Goal: Information Seeking & Learning: Find specific fact

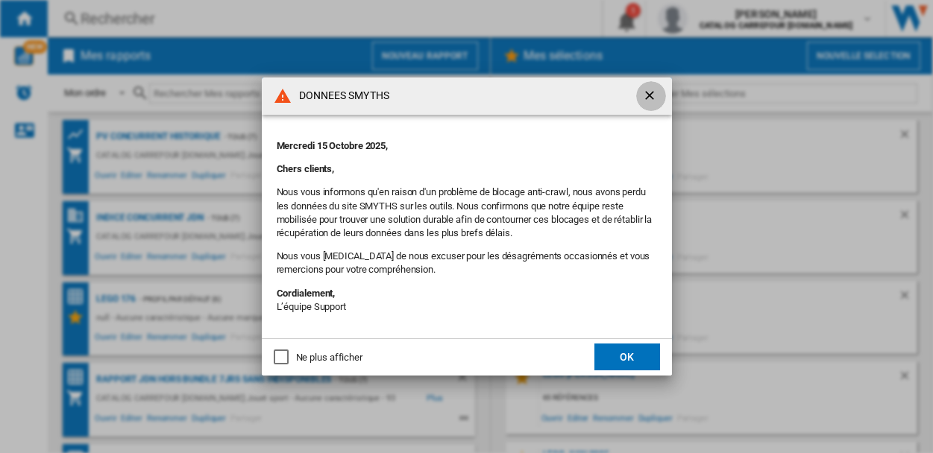
click at [649, 95] on ng-md-icon "getI18NText('BUTTONS.CLOSE_DIALOG')" at bounding box center [651, 97] width 18 height 18
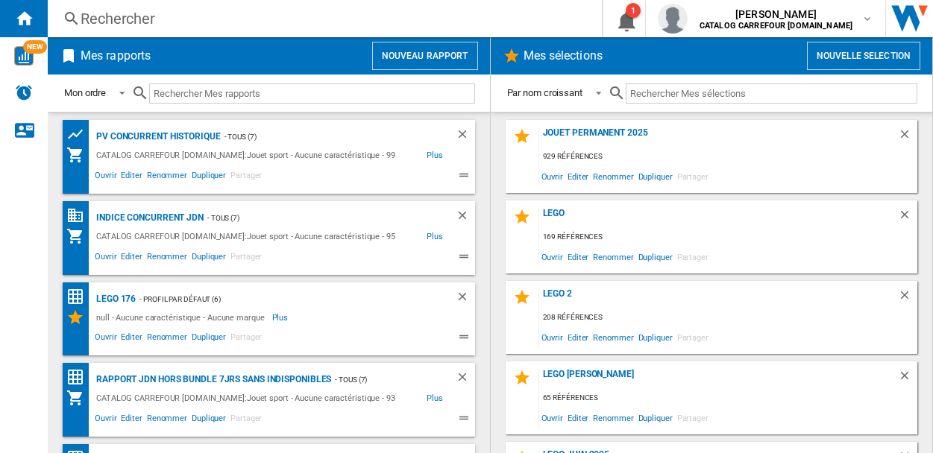
click at [153, 16] on div "Rechercher" at bounding box center [322, 18] width 482 height 21
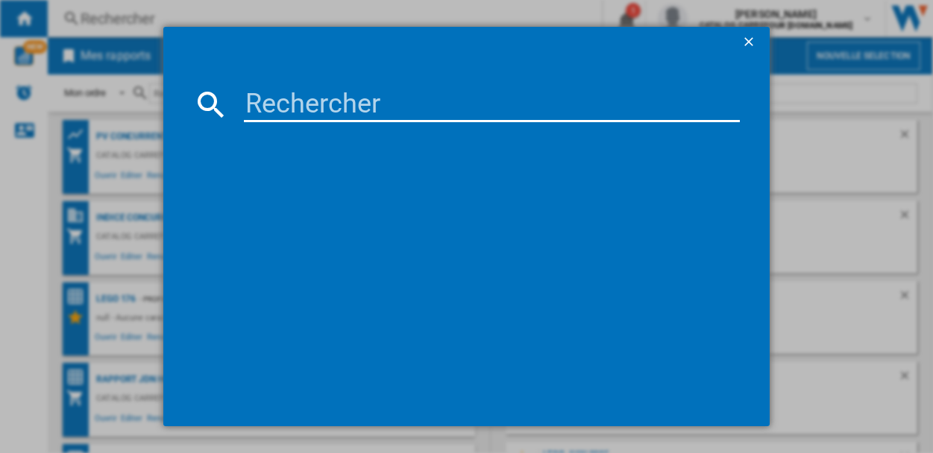
drag, startPoint x: 282, startPoint y: 101, endPoint x: 277, endPoint y: 111, distance: 10.7
click at [282, 102] on input at bounding box center [492, 105] width 496 height 36
paste input "194735237715"
type input "194735237715"
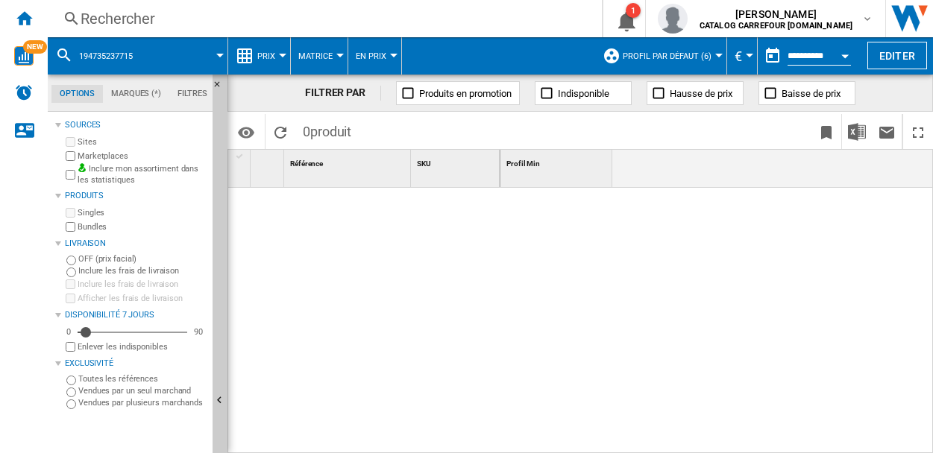
click at [593, 389] on div at bounding box center [716, 321] width 433 height 266
click at [170, 10] on div "Rechercher" at bounding box center [322, 18] width 482 height 21
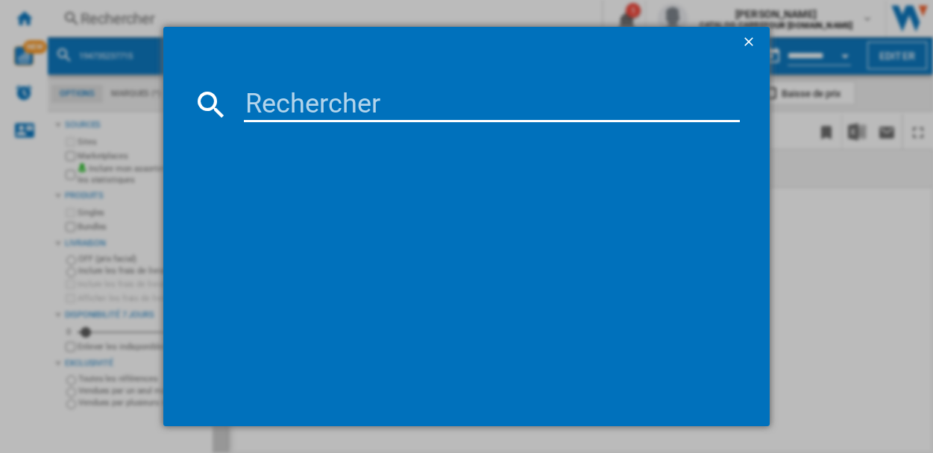
click at [266, 106] on input at bounding box center [492, 105] width 496 height 36
paste input "194735237715"
type input "194735237715"
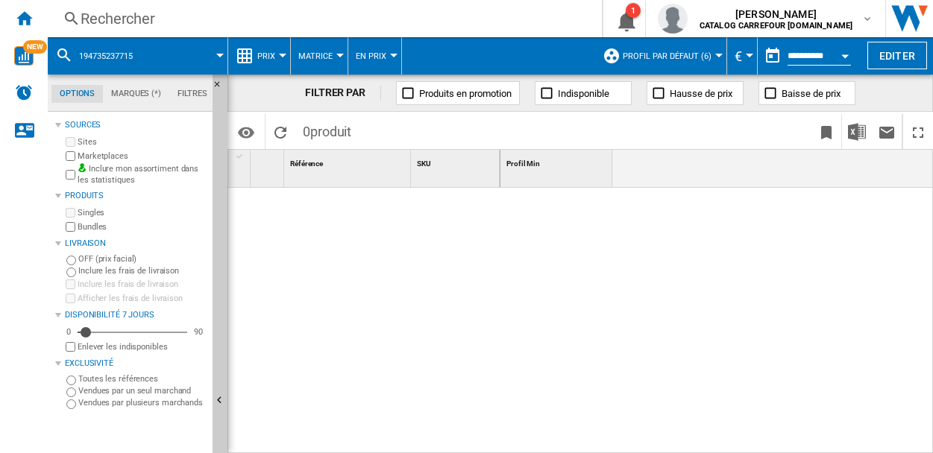
click at [140, 17] on div "Rechercher" at bounding box center [322, 18] width 482 height 21
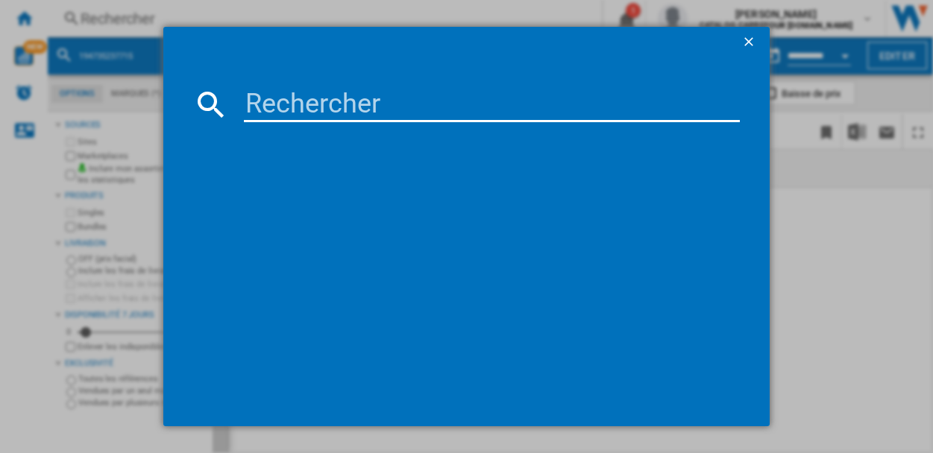
click at [246, 101] on input at bounding box center [492, 105] width 496 height 36
paste input "194735237715"
type input "0194735237715"
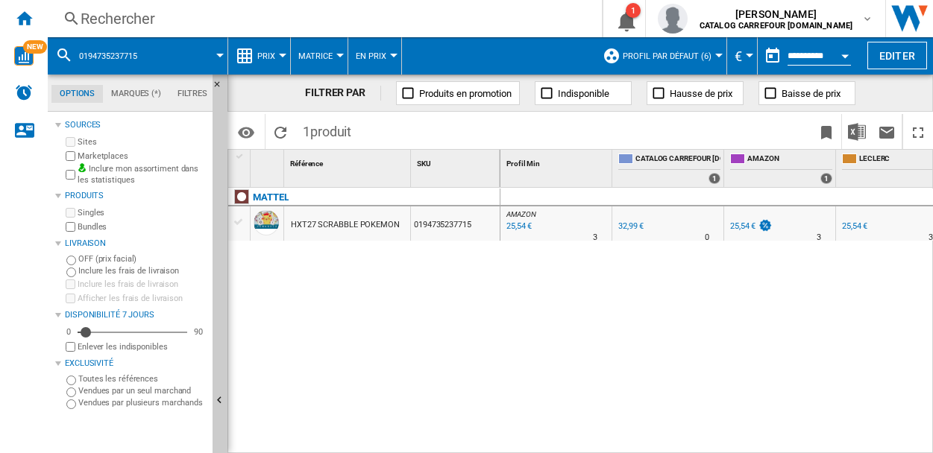
click at [240, 224] on div at bounding box center [239, 222] width 16 height 13
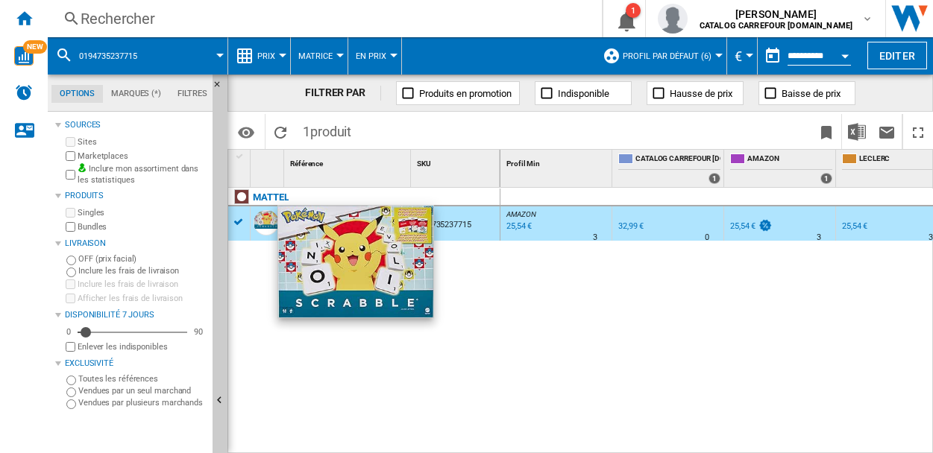
click at [257, 222] on div at bounding box center [266, 222] width 25 height 25
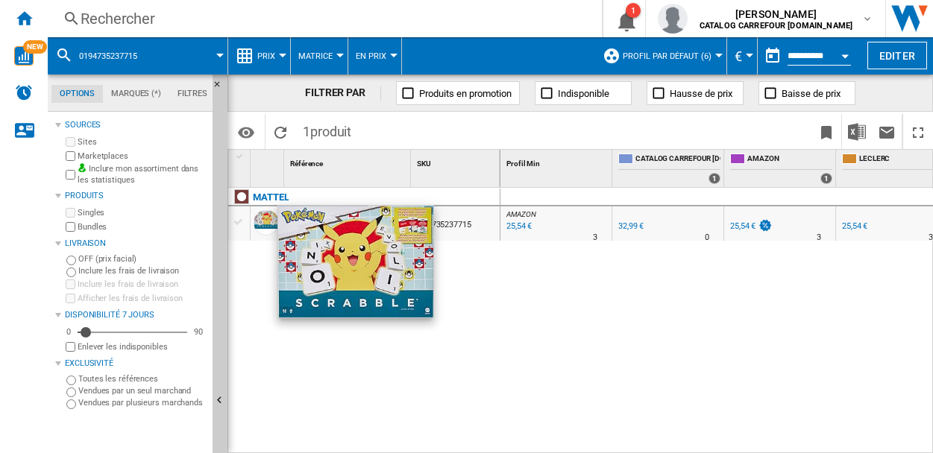
click at [259, 222] on div at bounding box center [266, 222] width 25 height 25
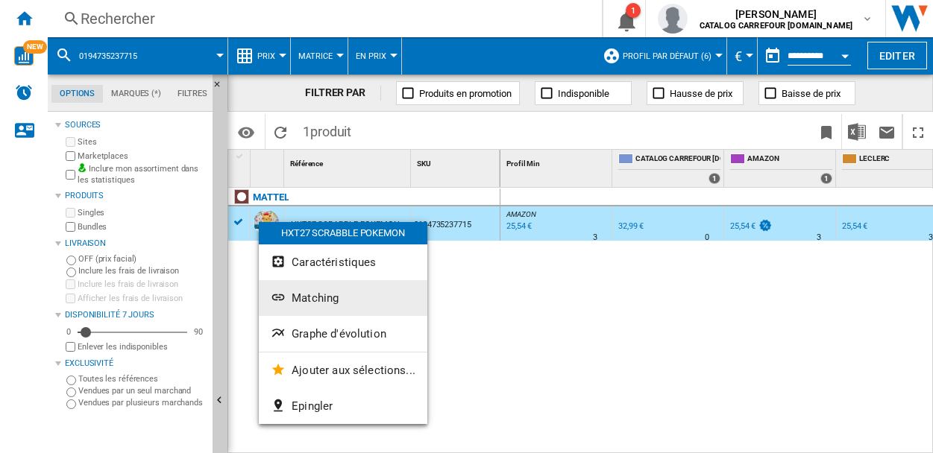
click at [283, 300] on ng-md-icon "Matching" at bounding box center [280, 299] width 18 height 18
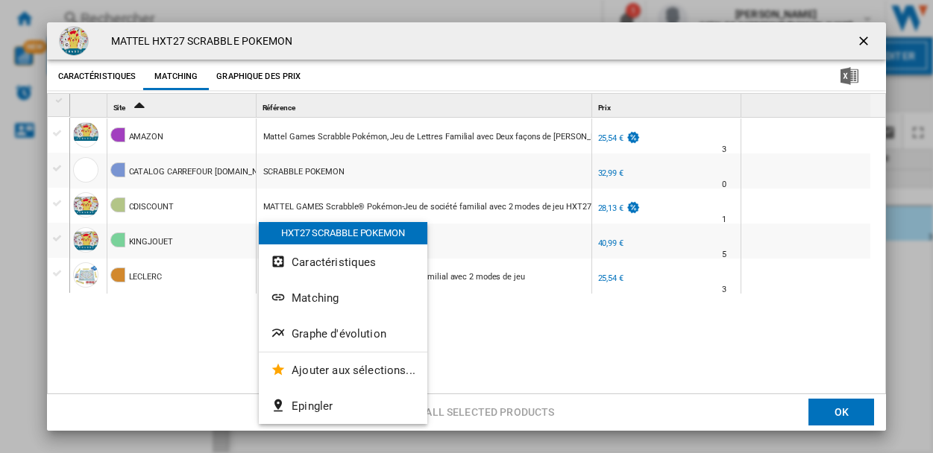
click at [130, 355] on div "AMAZON Mattel Games Scrabble Pokémon, Jeu de Lettres Familial avec Deux façons …" at bounding box center [474, 257] width 809 height 278
click at [859, 40] on ng-md-icon "getI18NText('BUTTONS.CLOSE_DIALOG')" at bounding box center [865, 43] width 18 height 18
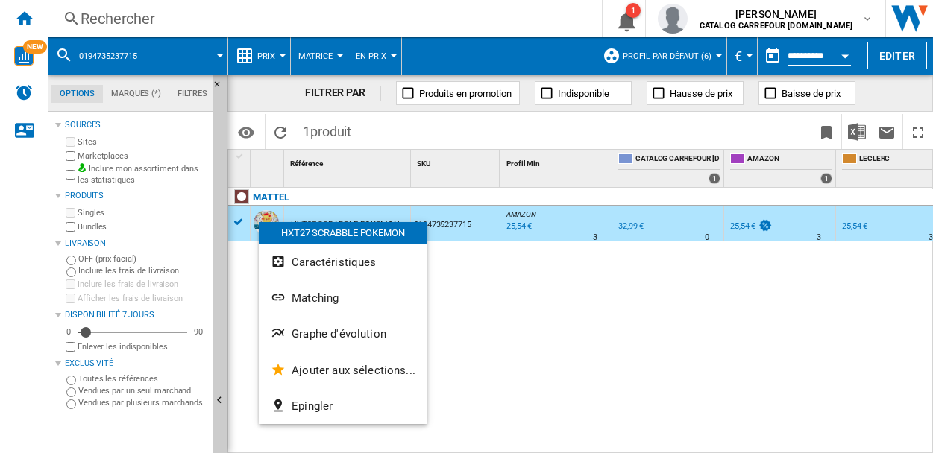
click at [224, 11] on div "Rechercher" at bounding box center [322, 18] width 482 height 21
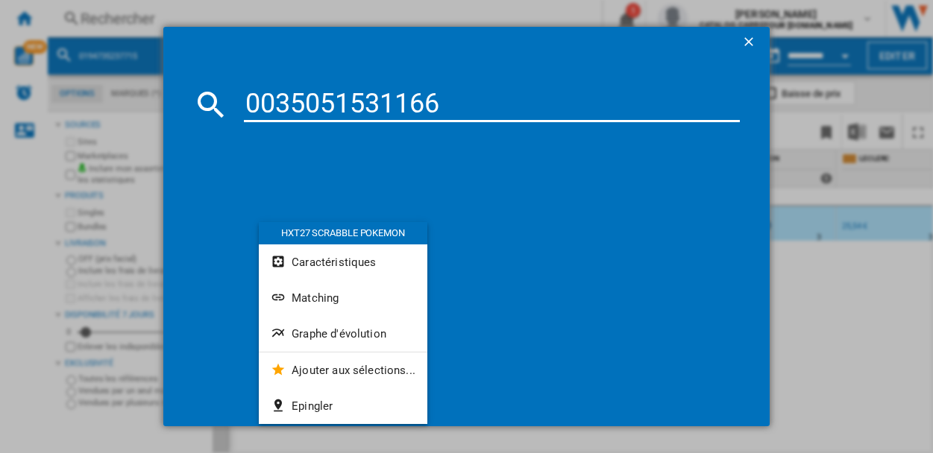
type input "0035051531166"
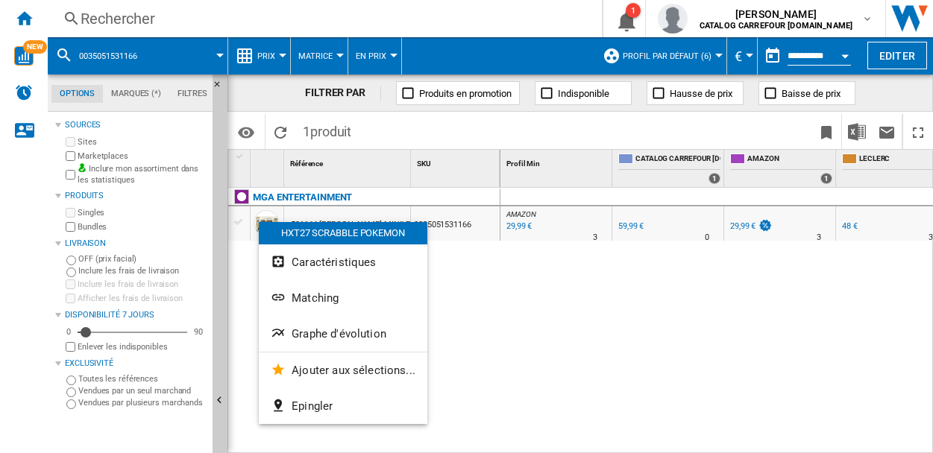
click at [626, 301] on div "AMAZON : FR AMAZON -50.0 % 29,99 € % N/A 3 AMAZON : FR AMAZON 0.0 % 59,99 € % N…" at bounding box center [716, 321] width 433 height 266
click at [444, 256] on div "MGA ENTERTAINMENT 531166 [PERSON_NAME] MINIVERSE MAKE IT MINI POTIONS CLASS 003…" at bounding box center [364, 317] width 272 height 258
click at [241, 264] on div "MGA ENTERTAINMENT 531166 [PERSON_NAME] MINIVERSE MAKE IT MINI POTIONS CLASS 003…" at bounding box center [364, 317] width 272 height 258
click at [177, 20] on div "Rechercher" at bounding box center [322, 18] width 482 height 21
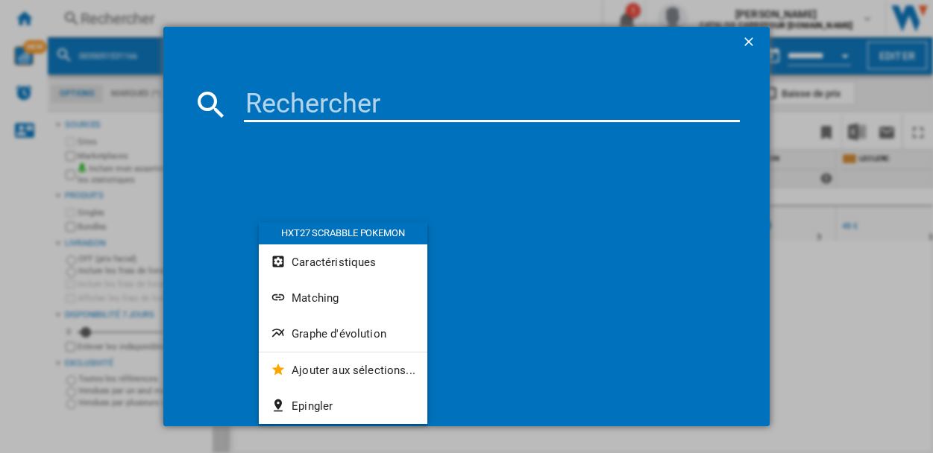
type input "0035051531166"
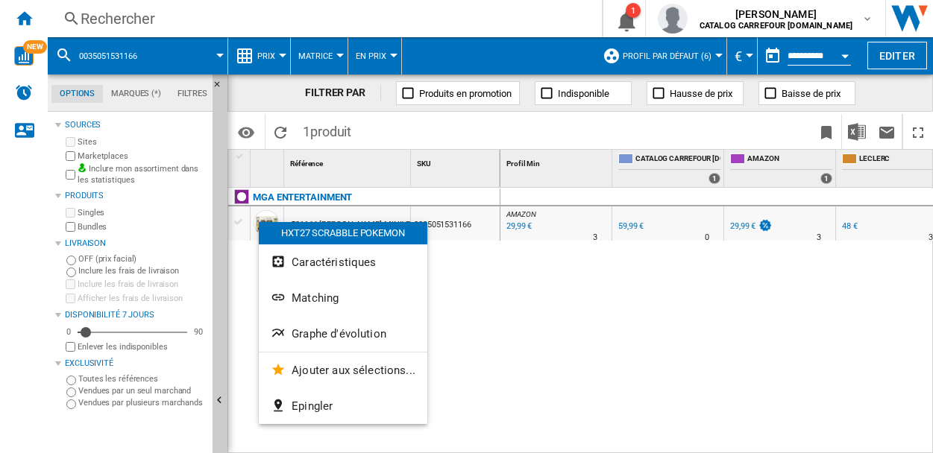
click at [482, 327] on div "MGA ENTERTAINMENT 531166 [PERSON_NAME] MINIVERSE MAKE IT MINI POTIONS CLASS 003…" at bounding box center [364, 317] width 272 height 258
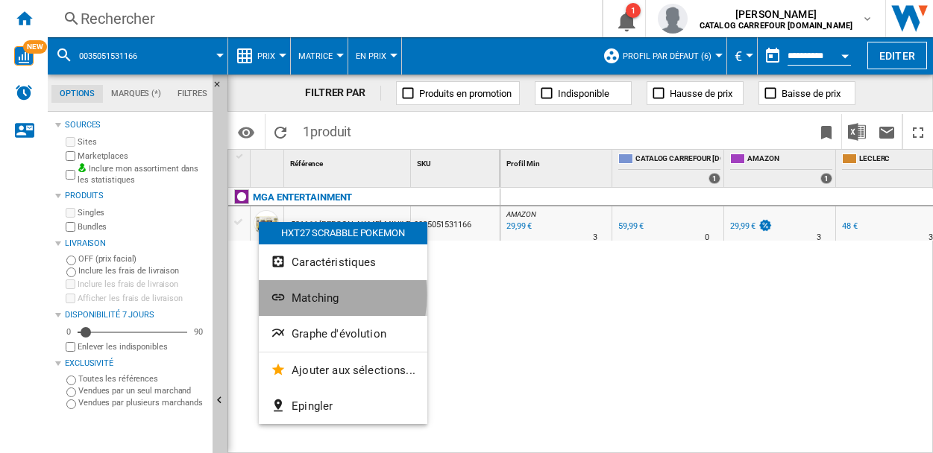
click at [301, 295] on span "Matching" at bounding box center [315, 298] width 47 height 13
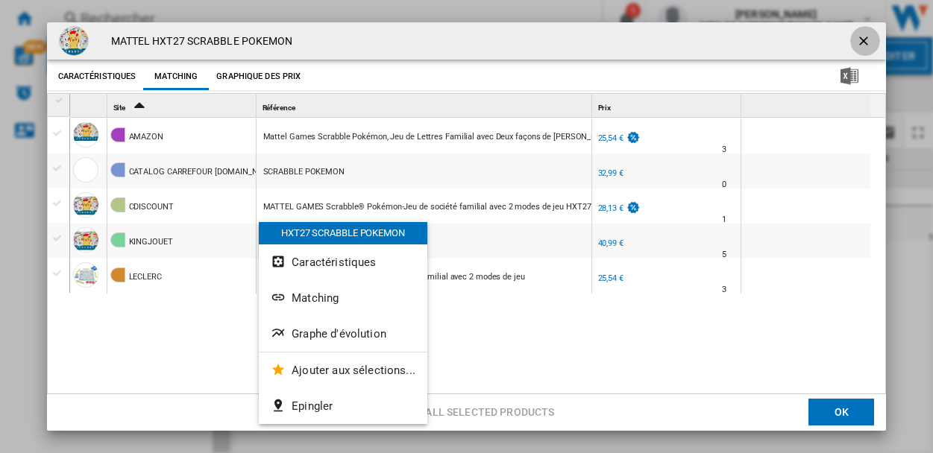
click at [856, 38] on ng-md-icon "getI18NText('BUTTONS.CLOSE_DIALOG')" at bounding box center [865, 43] width 18 height 18
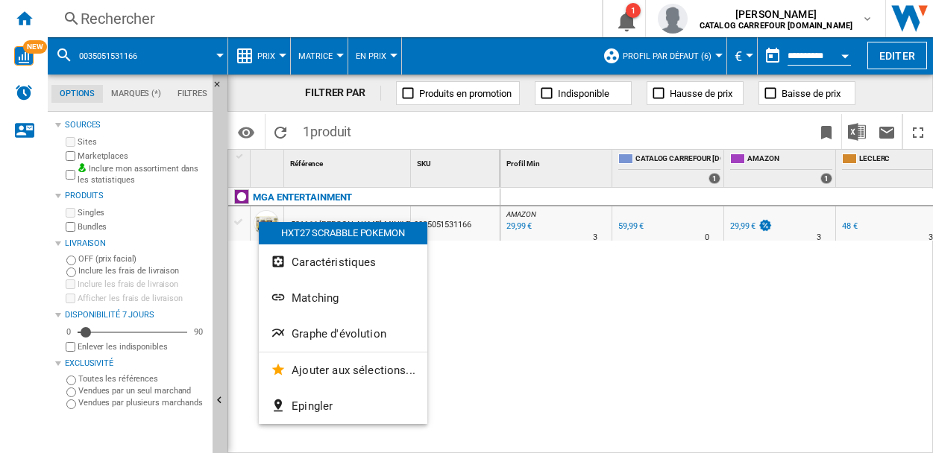
click at [271, 238] on div "HXT27 SCRABBLE POKEMON" at bounding box center [343, 233] width 169 height 22
click at [247, 257] on div "MGA ENTERTAINMENT 531166 [PERSON_NAME] MINIVERSE MAKE IT MINI POTIONS CLASS 003…" at bounding box center [364, 317] width 272 height 258
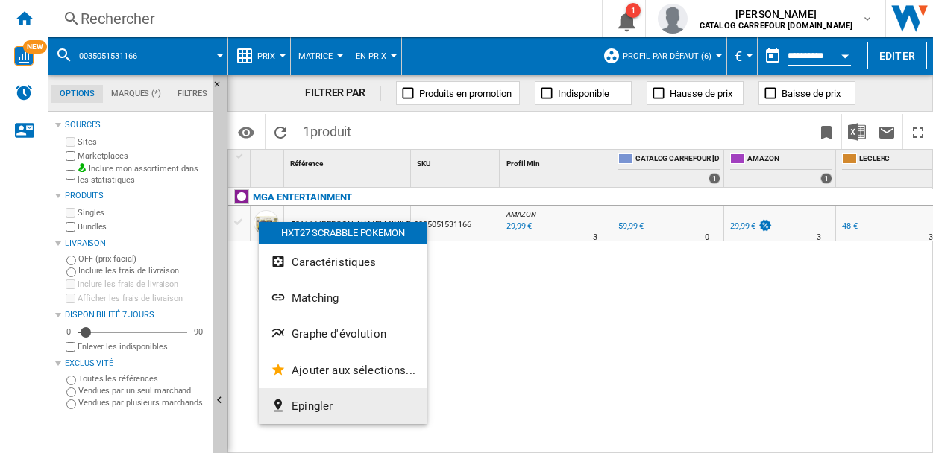
click at [377, 400] on button "Epingler" at bounding box center [343, 407] width 169 height 36
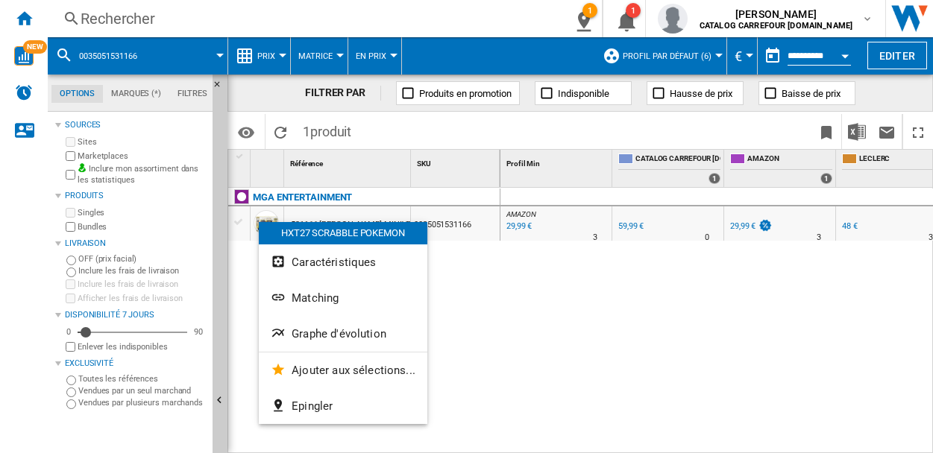
click at [512, 380] on div "AMAZON : FR AMAZON -50.0 % 29,99 € % N/A 3 AMAZON : FR AMAZON 0.0 % 59,99 € % N…" at bounding box center [716, 321] width 433 height 266
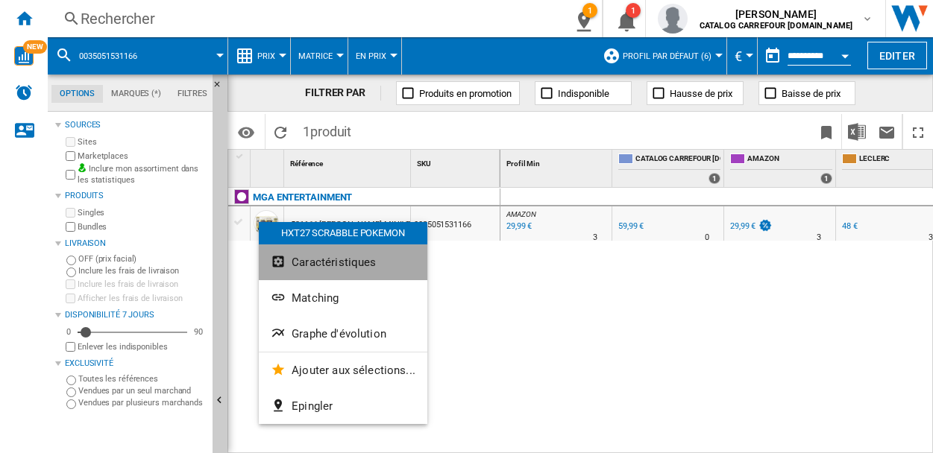
drag, startPoint x: 408, startPoint y: 258, endPoint x: 414, endPoint y: 263, distance: 7.9
click at [409, 260] on button "Caractéristiques" at bounding box center [343, 263] width 169 height 36
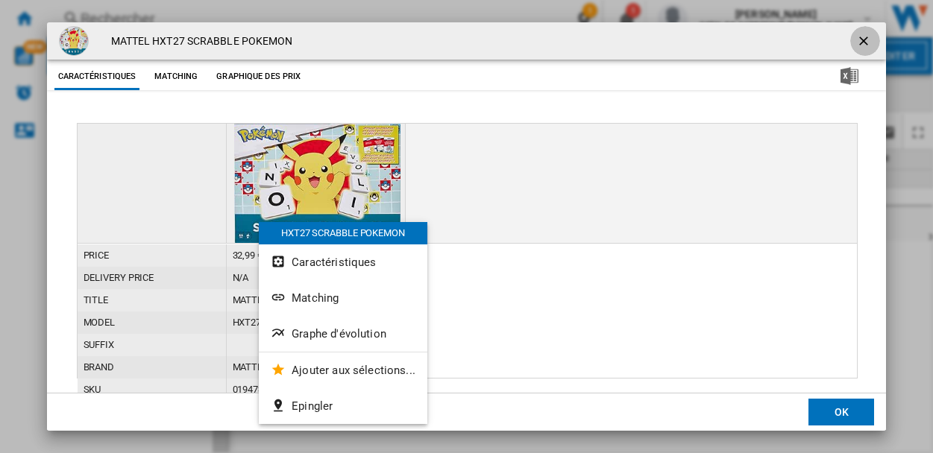
click at [859, 36] on ng-md-icon "getI18NText('BUTTONS.CLOSE_DIALOG')" at bounding box center [865, 43] width 18 height 18
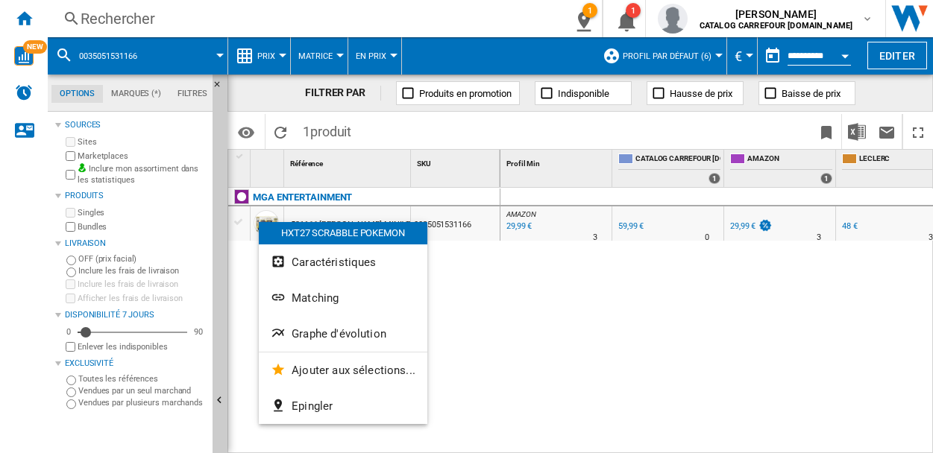
click at [541, 360] on div "AMAZON : FR AMAZON -50.0 % 29,99 € % N/A 3 AMAZON : FR AMAZON 0.0 % 59,99 € % N…" at bounding box center [716, 321] width 433 height 266
click at [641, 17] on div "1" at bounding box center [633, 10] width 15 height 15
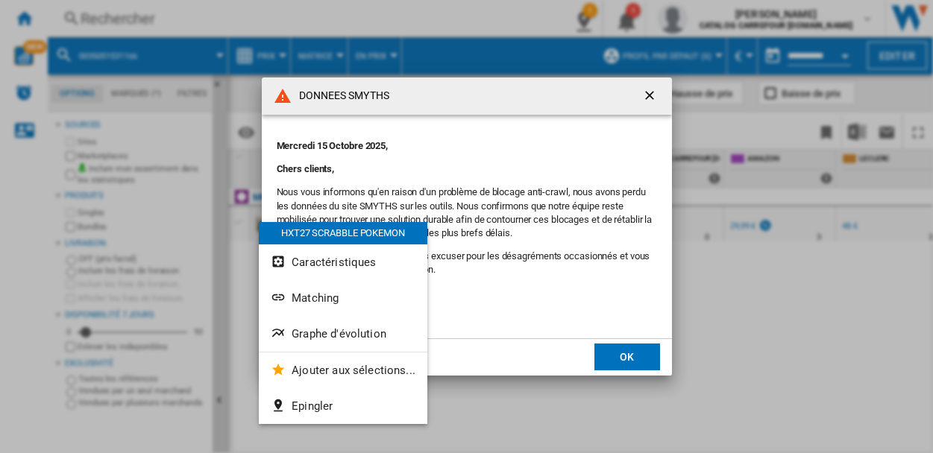
click at [634, 357] on button "OK" at bounding box center [627, 357] width 66 height 27
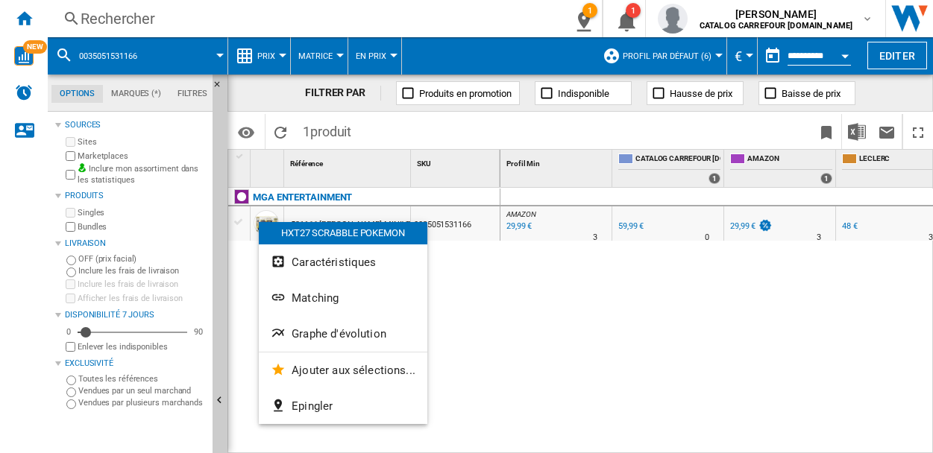
click at [431, 419] on div "MGA ENTERTAINMENT 531166 [PERSON_NAME] MINIVERSE MAKE IT MINI POTIONS CLASS 003…" at bounding box center [364, 317] width 272 height 258
click at [283, 133] on ng-md-icon "Recharger" at bounding box center [280, 133] width 18 height 18
click at [740, 226] on div "29,99 €" at bounding box center [742, 226] width 25 height 10
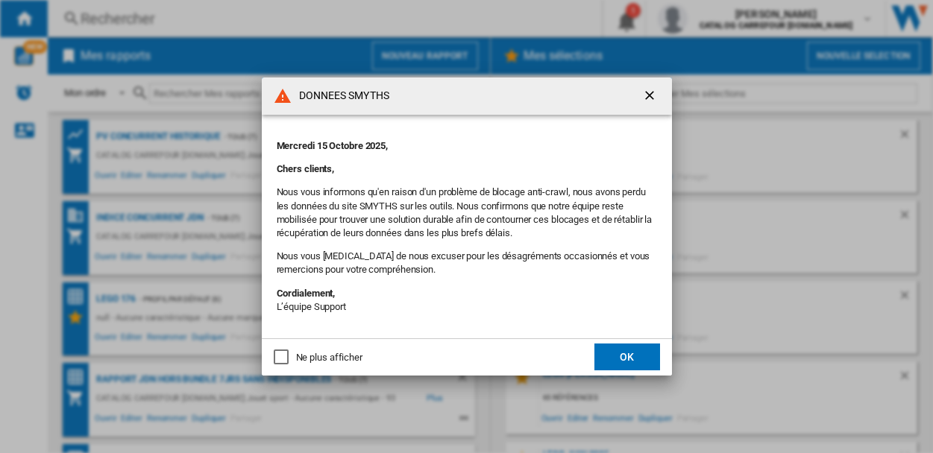
click at [651, 93] on ng-md-icon "getI18NText('BUTTONS.CLOSE_DIALOG')" at bounding box center [651, 97] width 18 height 18
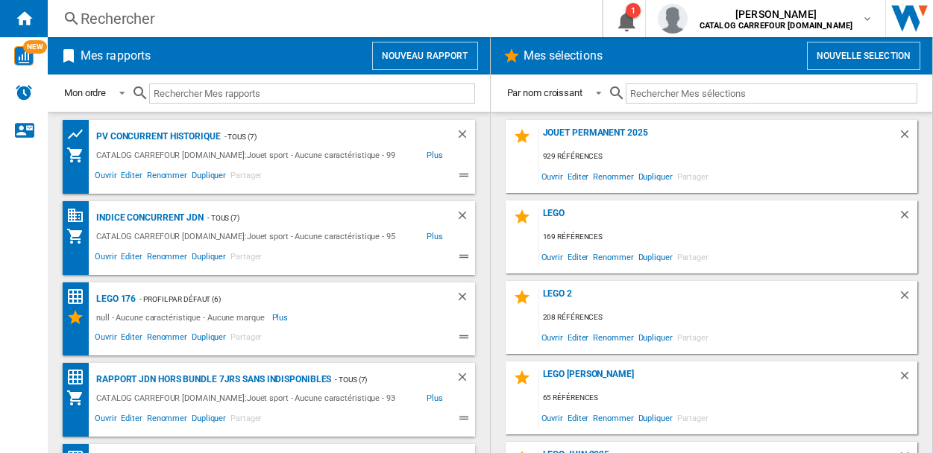
click at [174, 16] on div "Rechercher" at bounding box center [322, 18] width 482 height 21
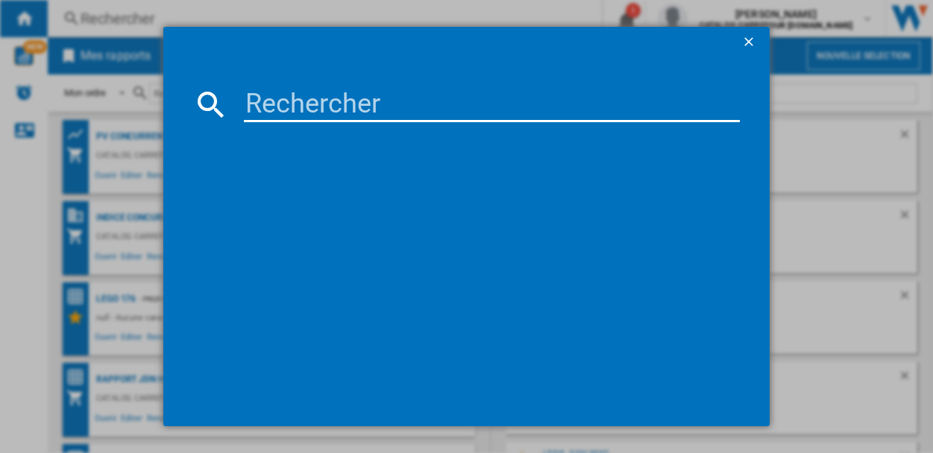
click at [262, 98] on input at bounding box center [492, 105] width 496 height 36
paste input "0035051531166"
type input "0035051531166"
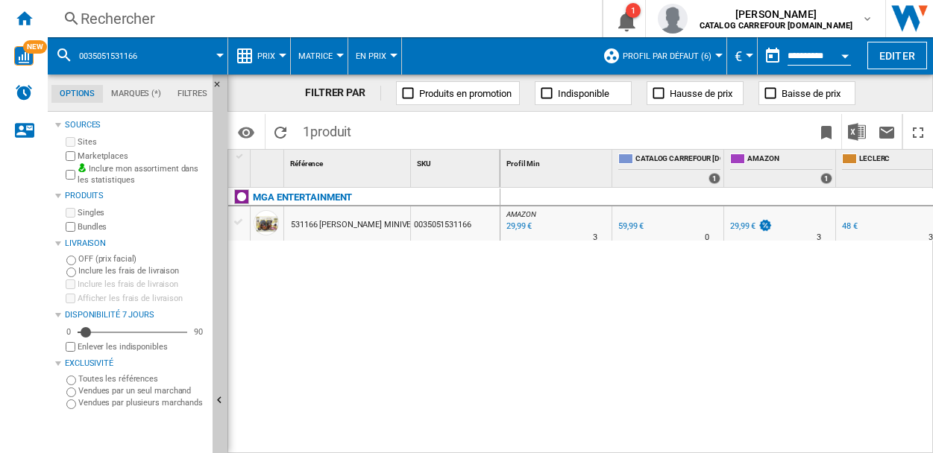
click at [735, 225] on div "29,99 €" at bounding box center [742, 226] width 25 height 10
click at [221, 19] on div "Rechercher" at bounding box center [322, 18] width 482 height 21
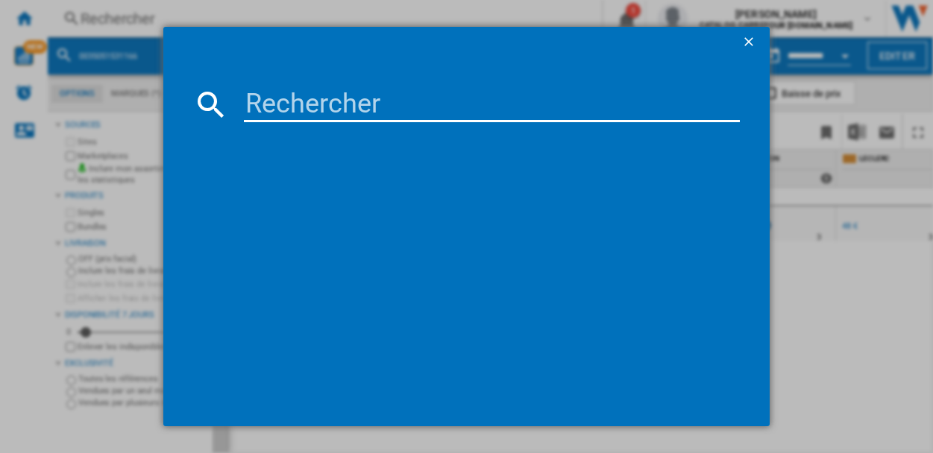
paste input "5010996263353"
type input "5010996263353"
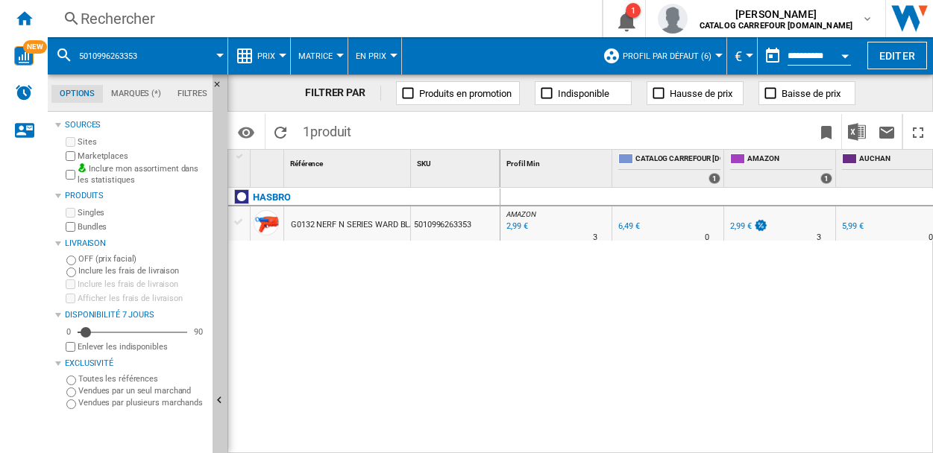
click at [735, 228] on div "2,99 €" at bounding box center [740, 226] width 21 height 10
click at [169, 11] on div "Rechercher" at bounding box center [322, 18] width 482 height 21
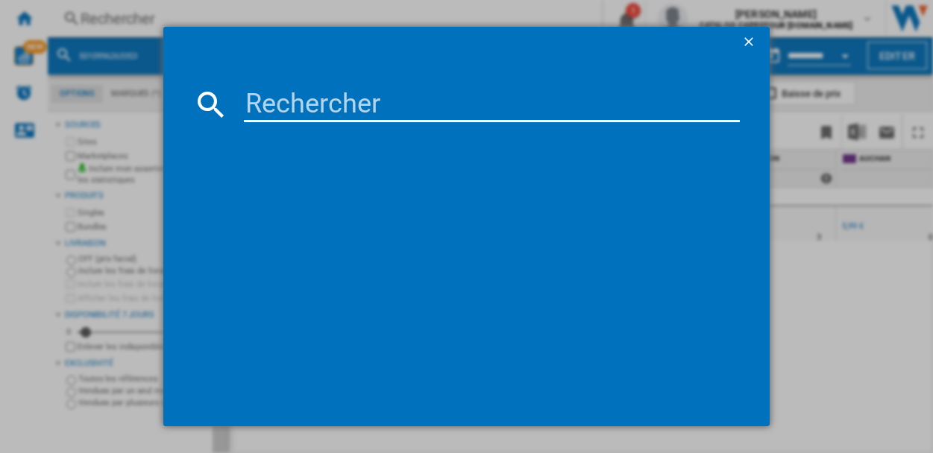
type input "5010996213907"
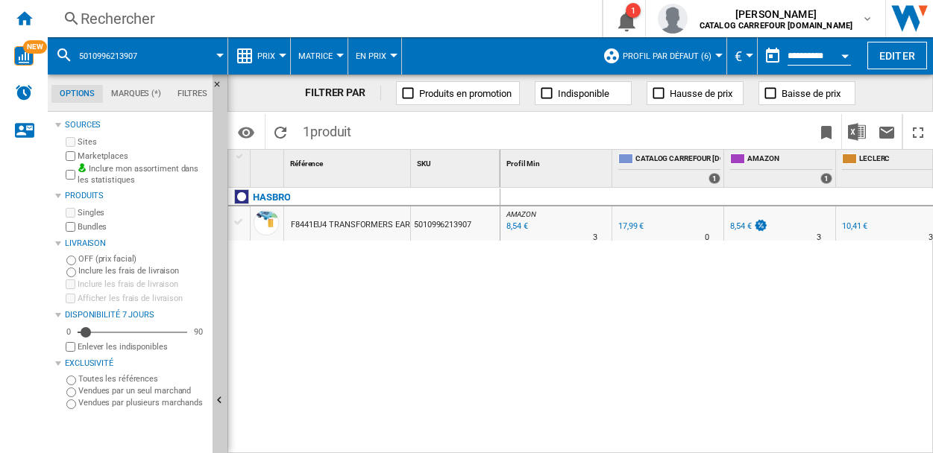
click at [236, 225] on div at bounding box center [239, 222] width 16 height 13
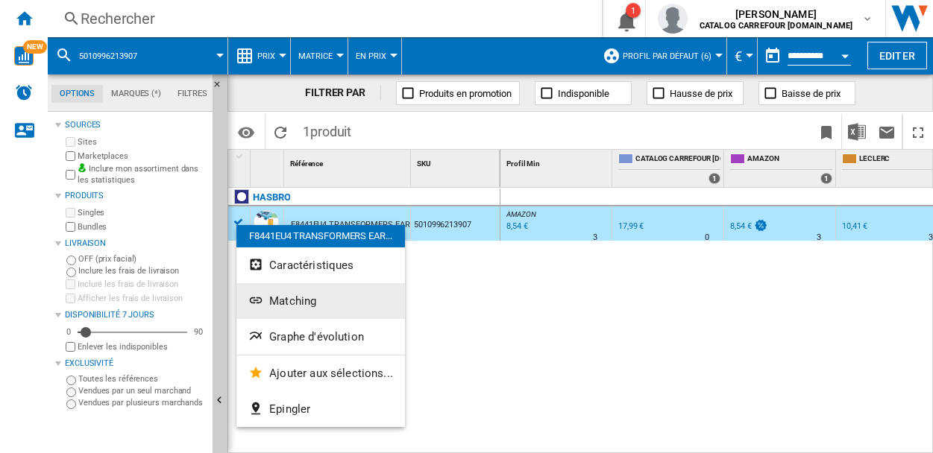
click at [289, 299] on span "Matching" at bounding box center [292, 301] width 47 height 13
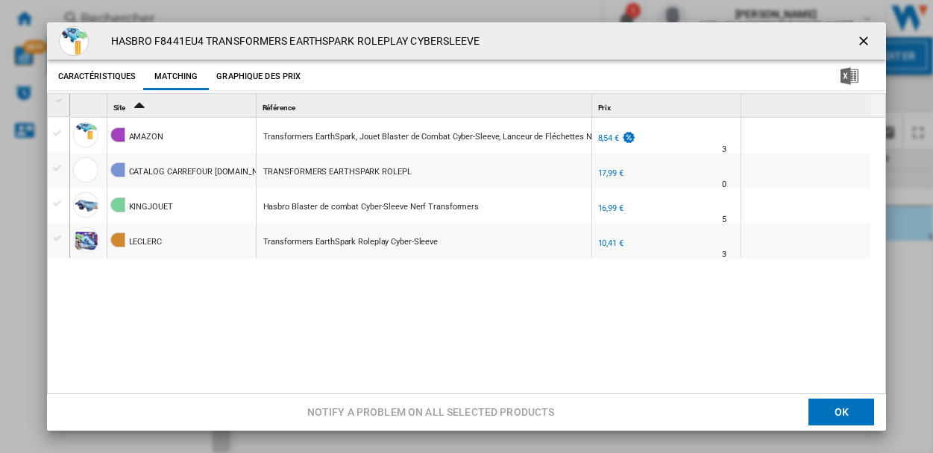
click at [856, 43] on ng-md-icon "getI18NText('BUTTONS.CLOSE_DIALOG')" at bounding box center [865, 43] width 18 height 18
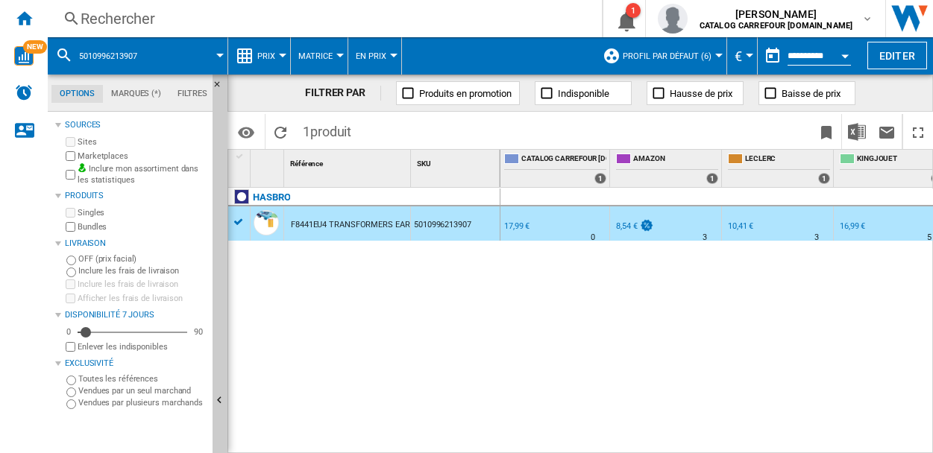
scroll to position [0, 126]
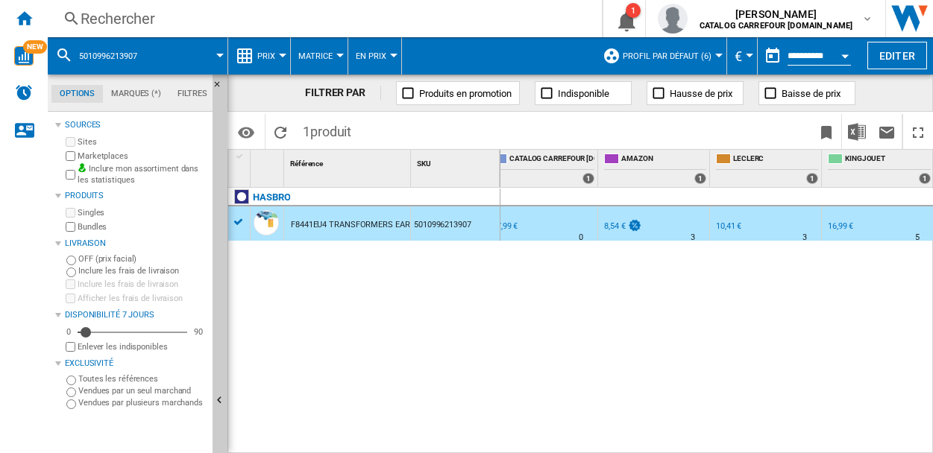
click at [846, 225] on div "16,99 €" at bounding box center [840, 226] width 25 height 10
click at [726, 225] on div "10,41 €" at bounding box center [728, 226] width 25 height 10
click at [841, 222] on div "16,99 €" at bounding box center [840, 226] width 25 height 10
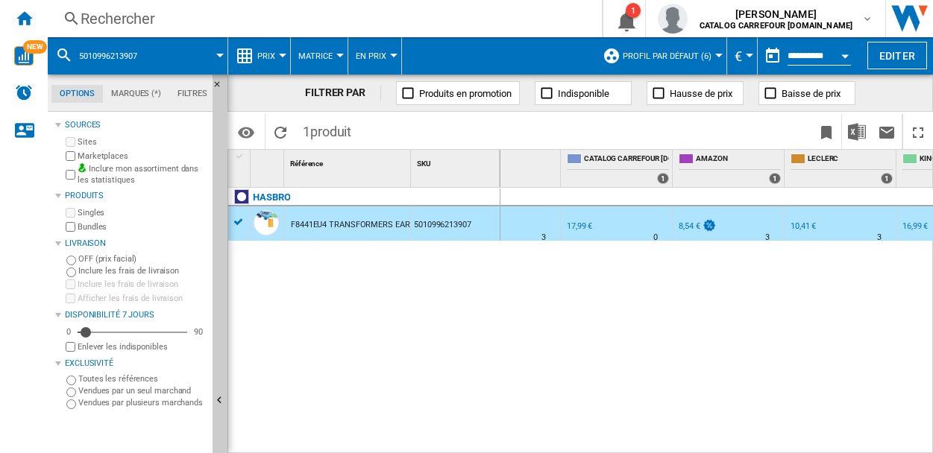
scroll to position [0, 0]
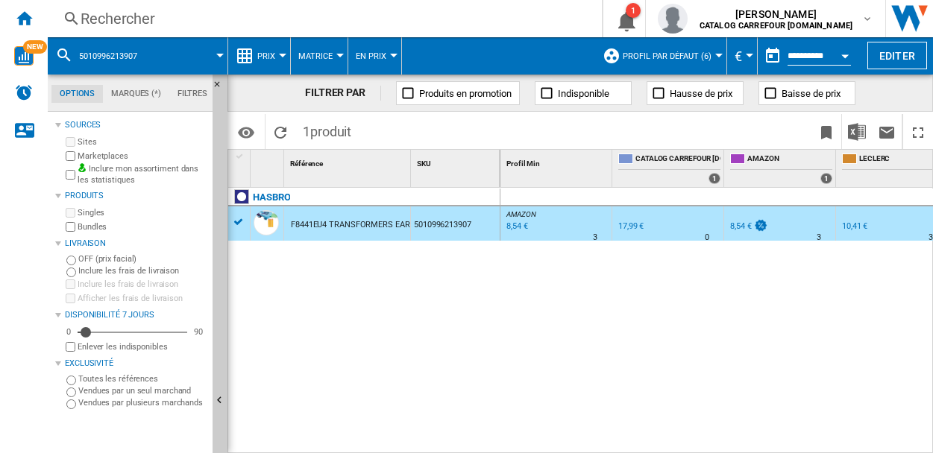
click at [456, 222] on div "5010996213907" at bounding box center [455, 224] width 89 height 34
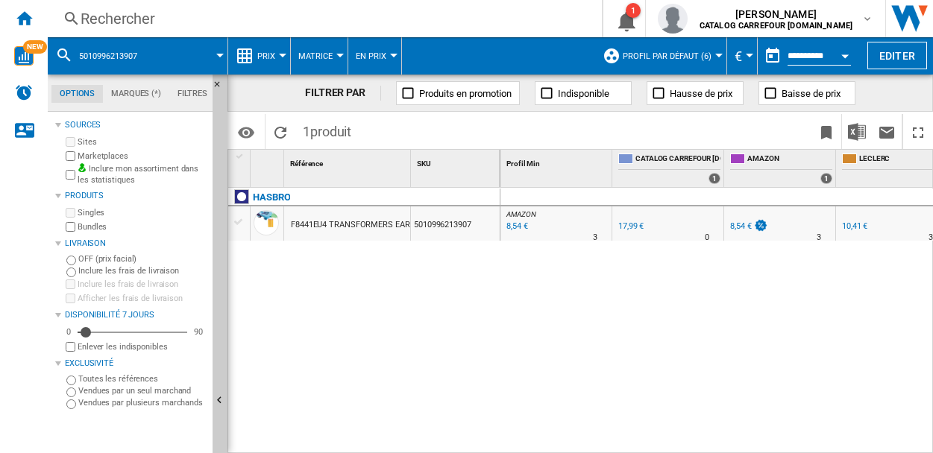
click at [456, 222] on div "5010996213907" at bounding box center [455, 224] width 89 height 34
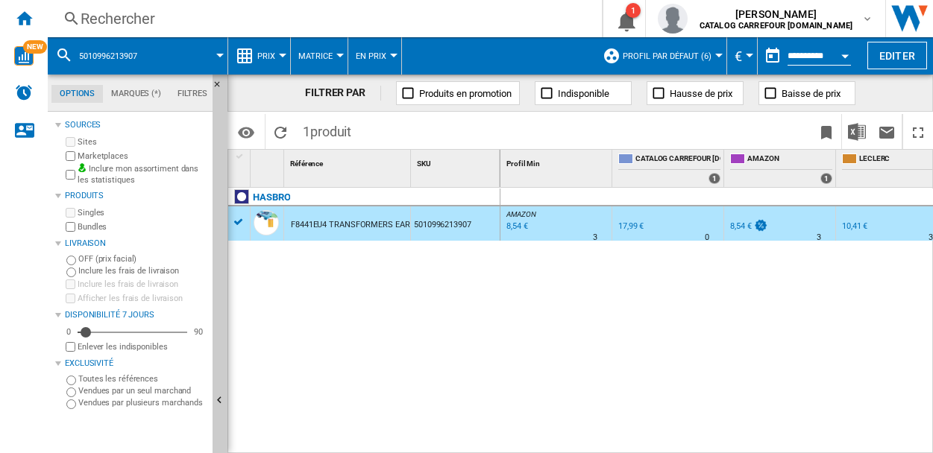
click at [472, 226] on div "5010996213907" at bounding box center [455, 224] width 89 height 34
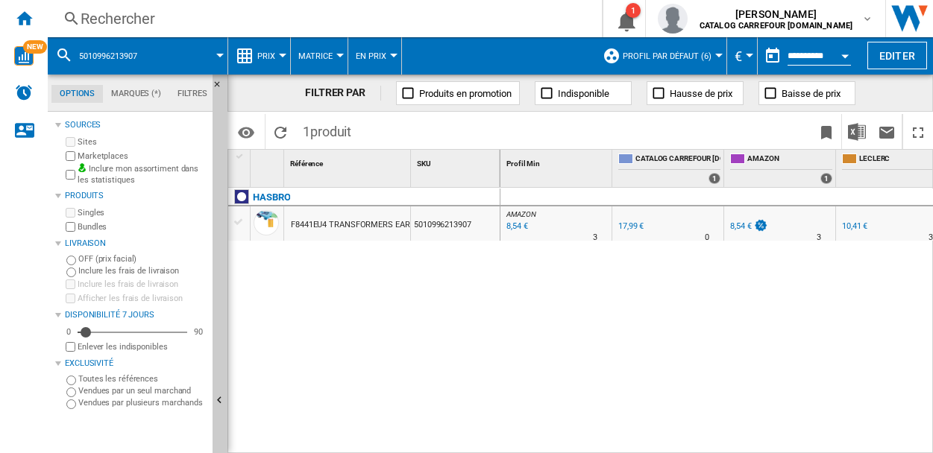
click at [176, 23] on div "Rechercher" at bounding box center [322, 18] width 482 height 21
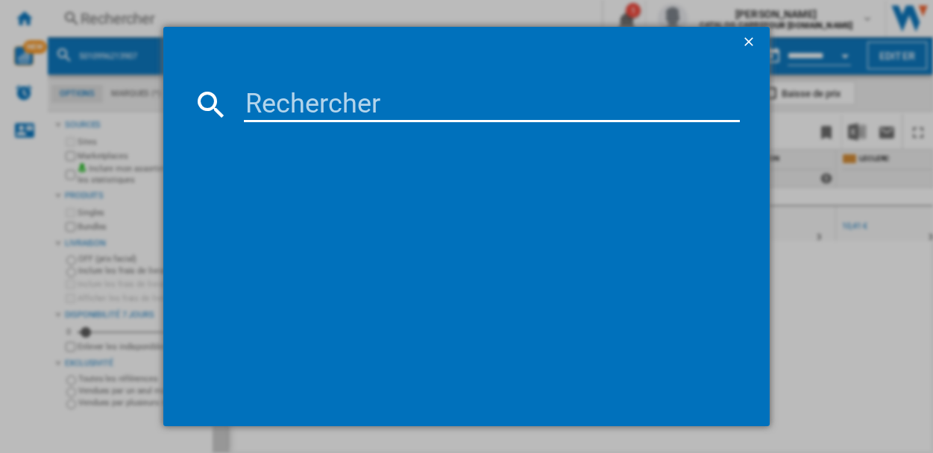
type input "0194735129553"
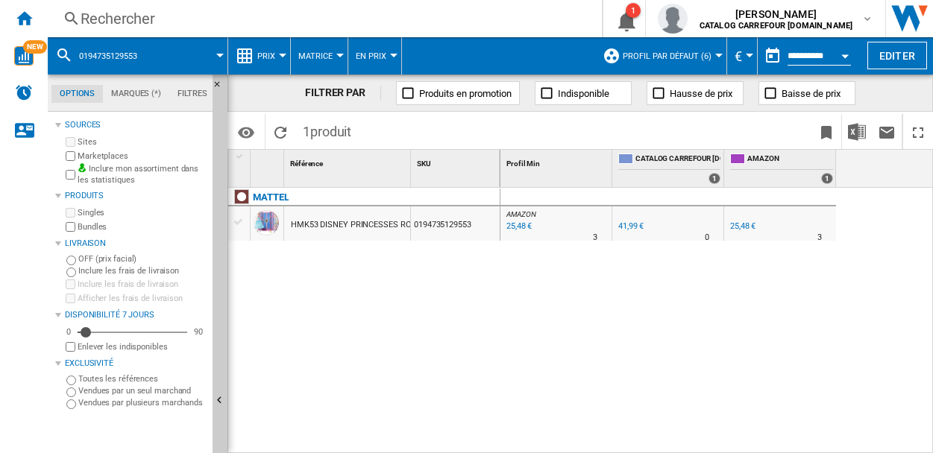
click at [734, 224] on div "25,48 €" at bounding box center [742, 226] width 25 height 10
